Goal: Find specific page/section: Find specific page/section

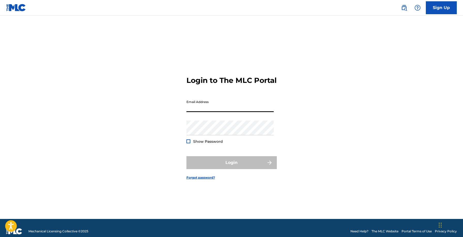
click at [213, 110] on input "Email Address" at bounding box center [229, 104] width 87 height 15
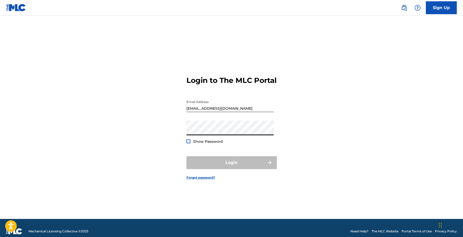
type input "[EMAIL_ADDRESS][DOMAIN_NAME]"
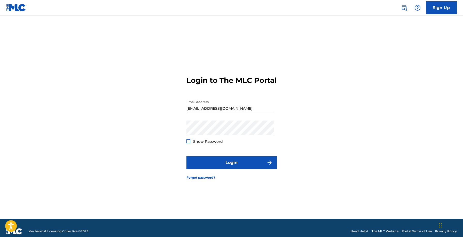
click at [187, 143] on div at bounding box center [188, 141] width 4 height 4
click at [201, 156] on form "Login to The MLC Portal Email Address [EMAIL_ADDRESS][DOMAIN_NAME] Password Sho…" at bounding box center [231, 123] width 90 height 190
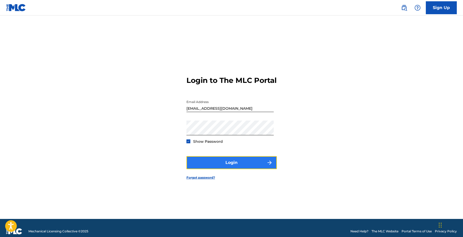
click at [200, 169] on button "Login" at bounding box center [231, 162] width 90 height 13
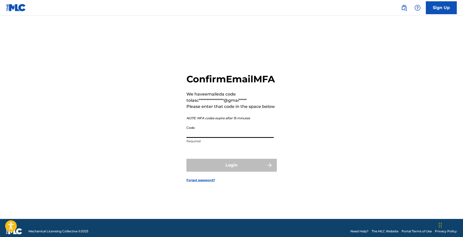
click at [222, 138] on input "Code" at bounding box center [229, 130] width 87 height 15
paste input "280769"
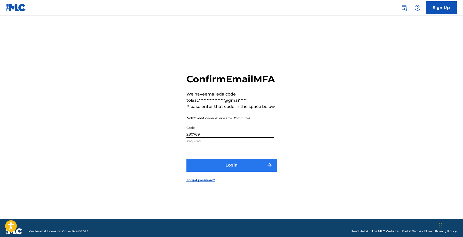
type input "280769"
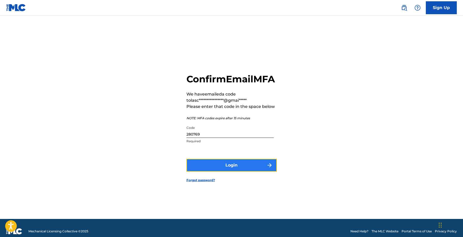
click at [219, 172] on button "Login" at bounding box center [231, 165] width 90 height 13
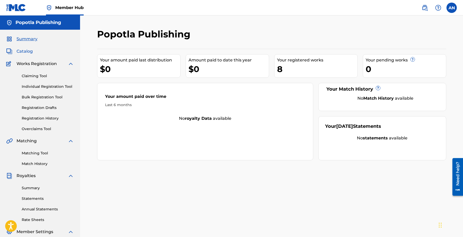
click at [24, 50] on span "Catalog" at bounding box center [25, 51] width 16 height 6
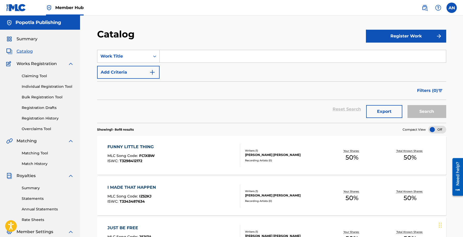
click at [213, 156] on div "FUNNY LITTLE THING MLC Song Code : FC1XBW ISWC : T3298412172" at bounding box center [173, 155] width 133 height 23
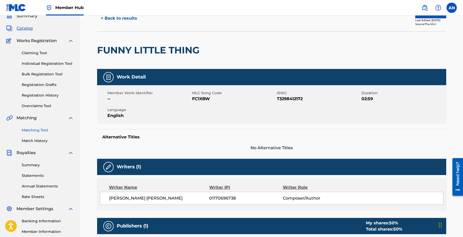
scroll to position [12, 0]
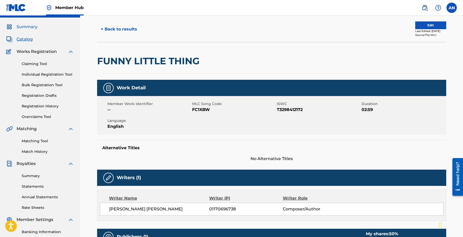
click at [27, 28] on span "Summary" at bounding box center [27, 27] width 21 height 6
